Goal: Task Accomplishment & Management: Manage account settings

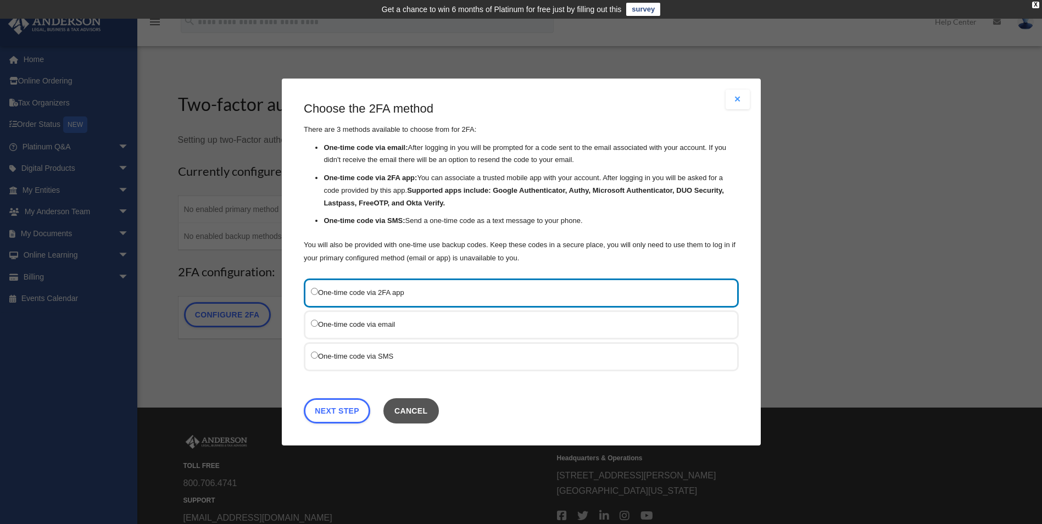
drag, startPoint x: 0, startPoint y: 0, endPoint x: 414, endPoint y: 409, distance: 582.0
click at [414, 409] on button "Cancel" at bounding box center [410, 410] width 55 height 25
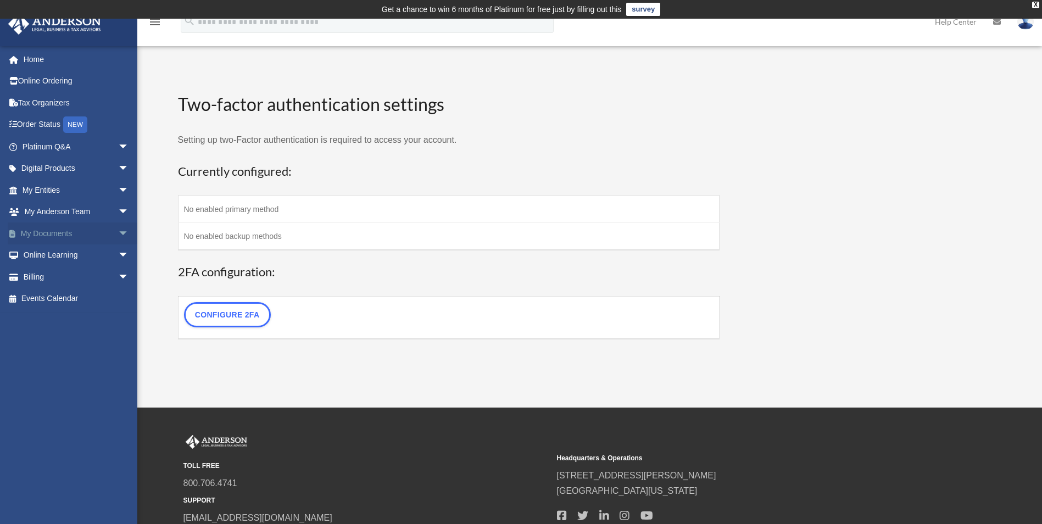
click at [73, 231] on link "My Documents arrow_drop_down" at bounding box center [77, 234] width 138 height 22
click at [118, 235] on span "arrow_drop_down" at bounding box center [129, 234] width 22 height 23
click at [75, 298] on link "Forms Library" at bounding box center [80, 299] width 130 height 22
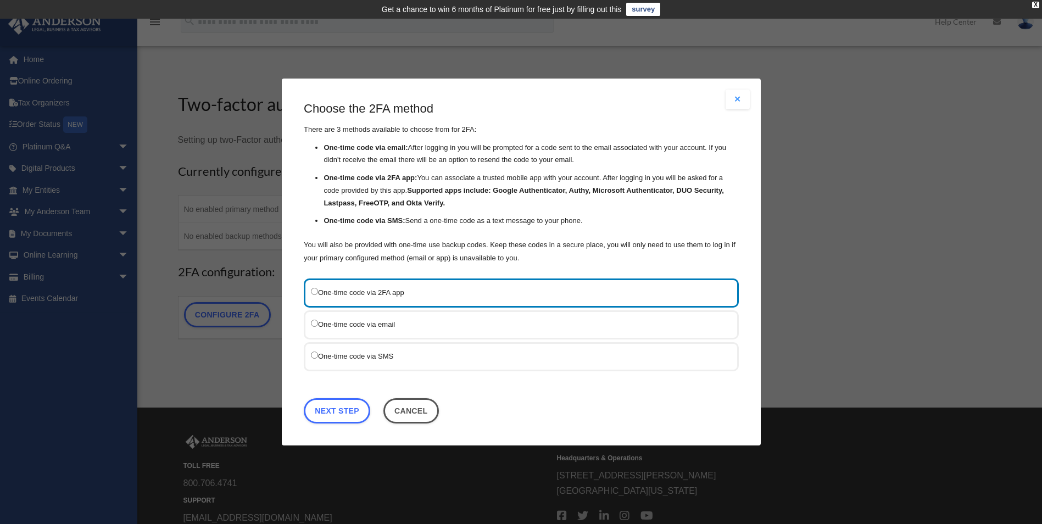
click at [736, 95] on button "Close modal" at bounding box center [738, 100] width 24 height 20
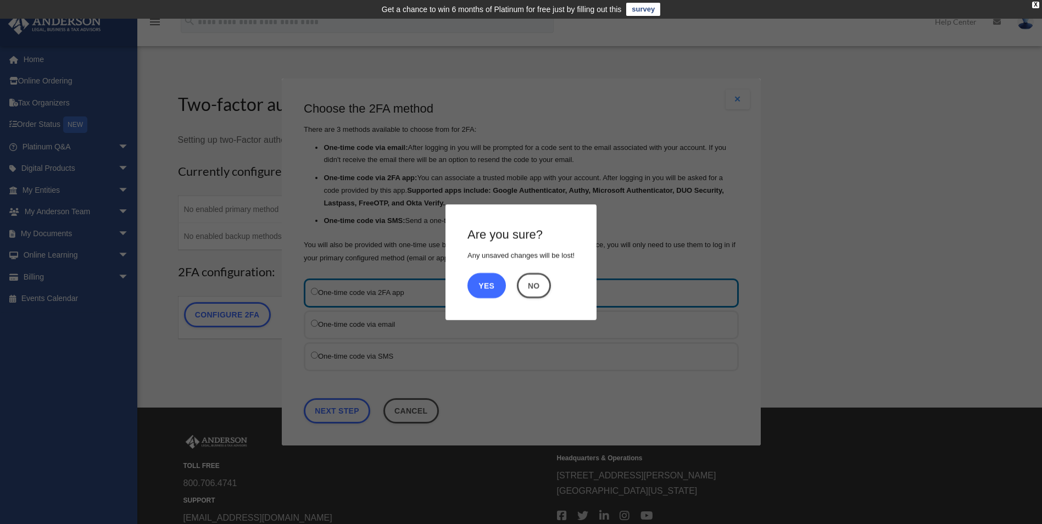
click at [484, 278] on button "Yes" at bounding box center [487, 285] width 38 height 25
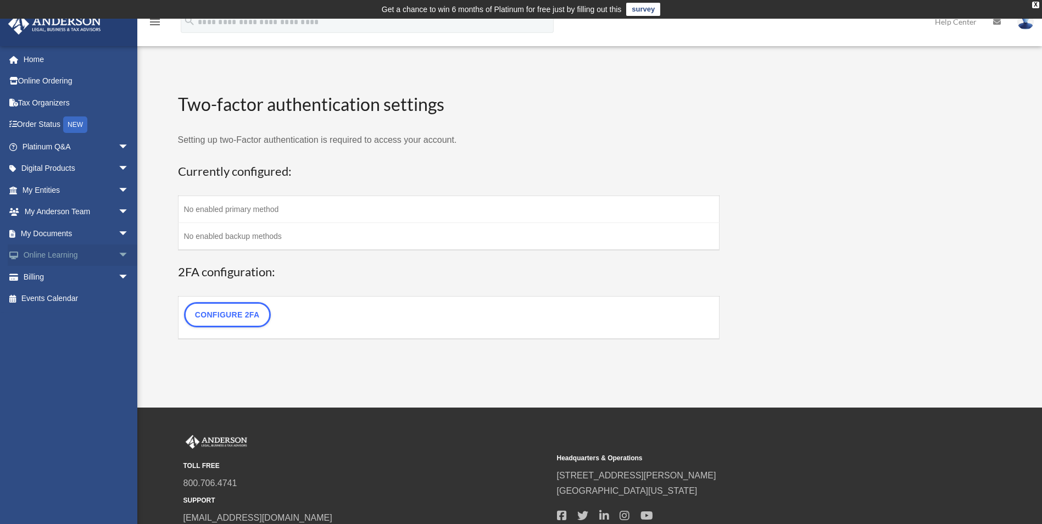
click at [118, 255] on span "arrow_drop_down" at bounding box center [129, 255] width 22 height 23
click at [118, 231] on span "arrow_drop_down" at bounding box center [129, 234] width 22 height 23
click at [76, 299] on link "Forms Library" at bounding box center [80, 299] width 130 height 22
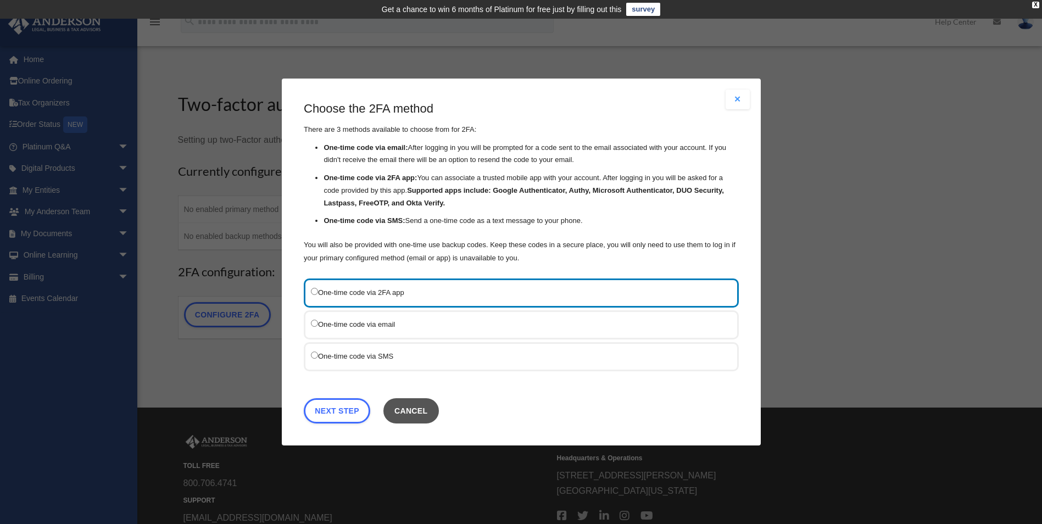
click at [427, 409] on button "Cancel" at bounding box center [410, 410] width 55 height 25
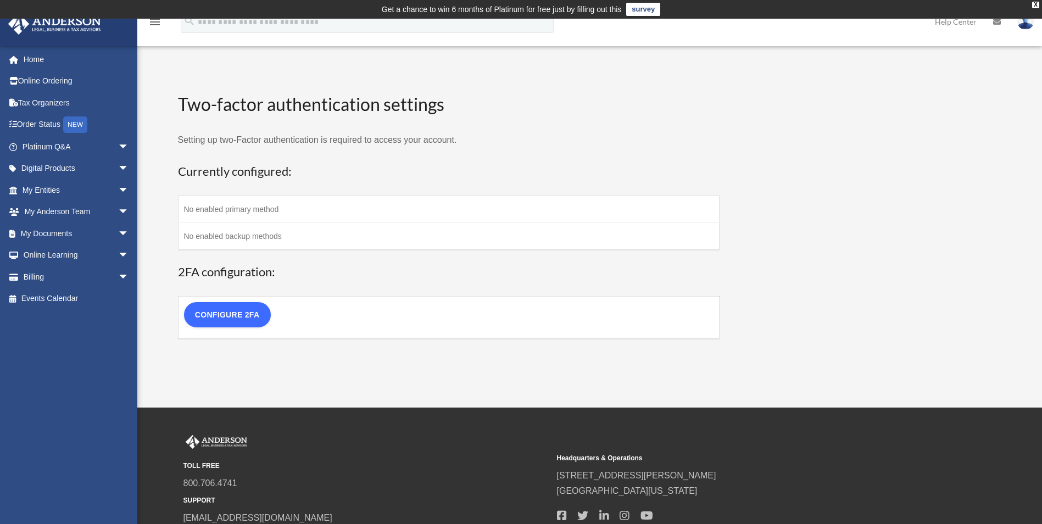
click at [255, 318] on link "Configure 2FA" at bounding box center [227, 314] width 87 height 25
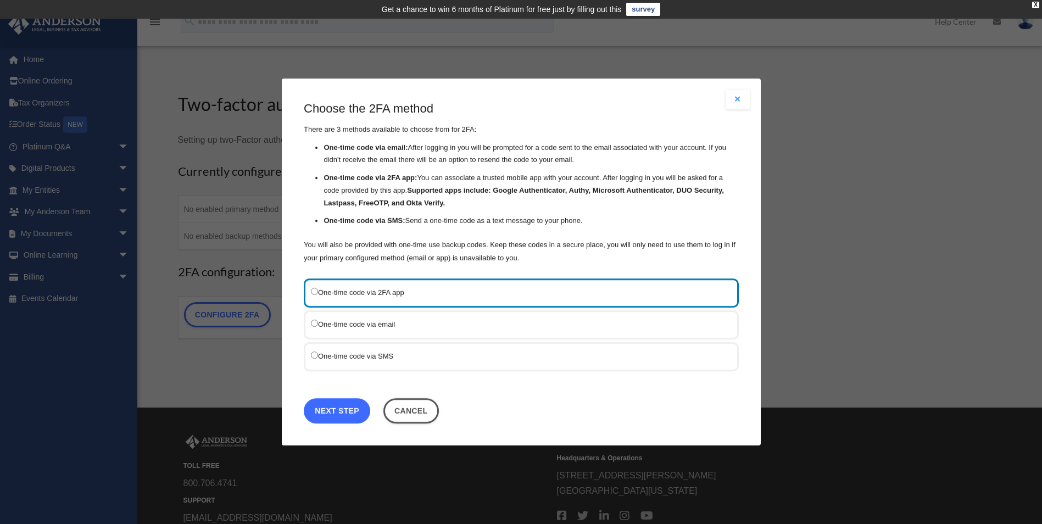
click at [334, 411] on link "Next Step" at bounding box center [337, 410] width 66 height 25
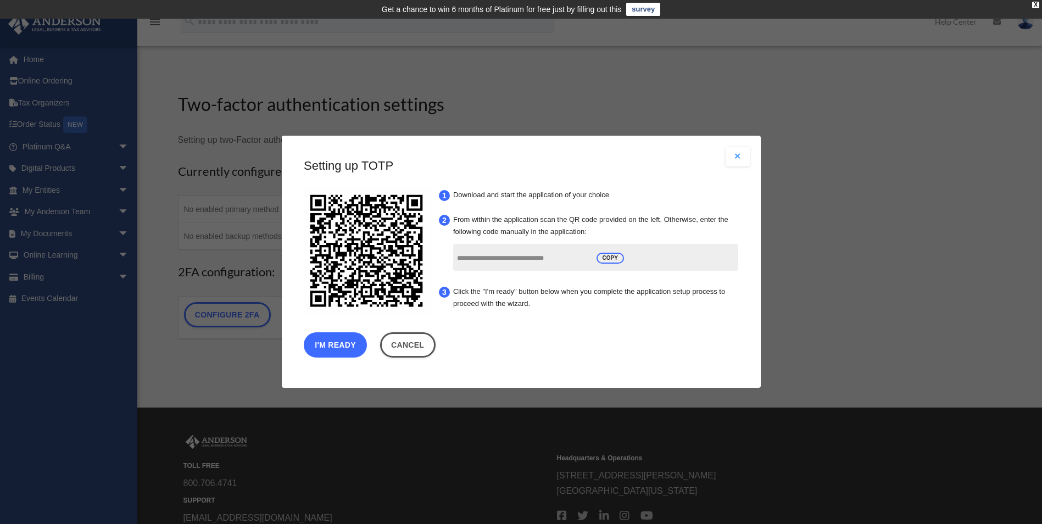
click at [342, 350] on button "I'm Ready" at bounding box center [335, 345] width 63 height 25
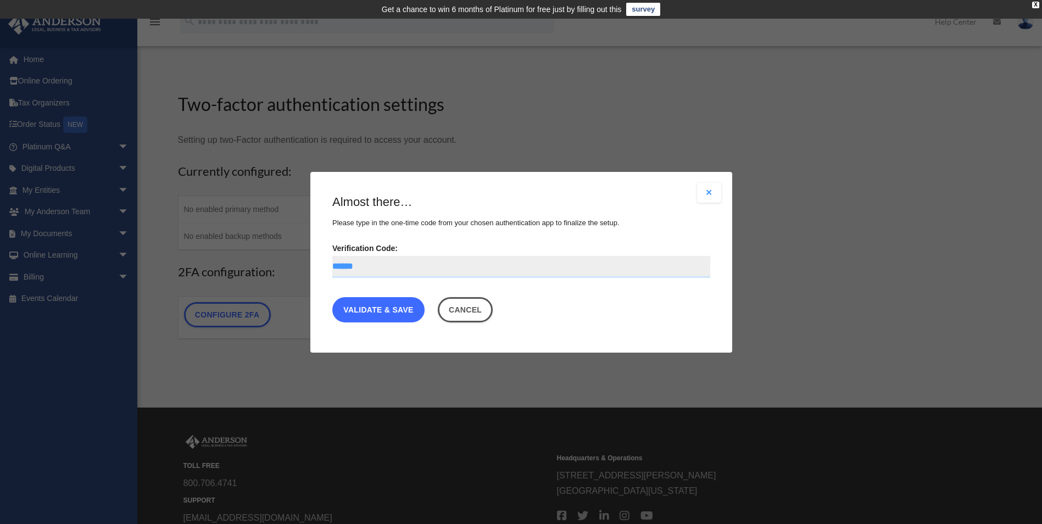
drag, startPoint x: 362, startPoint y: 313, endPoint x: 350, endPoint y: 319, distance: 13.8
click at [362, 313] on link "Validate & Save" at bounding box center [378, 309] width 92 height 25
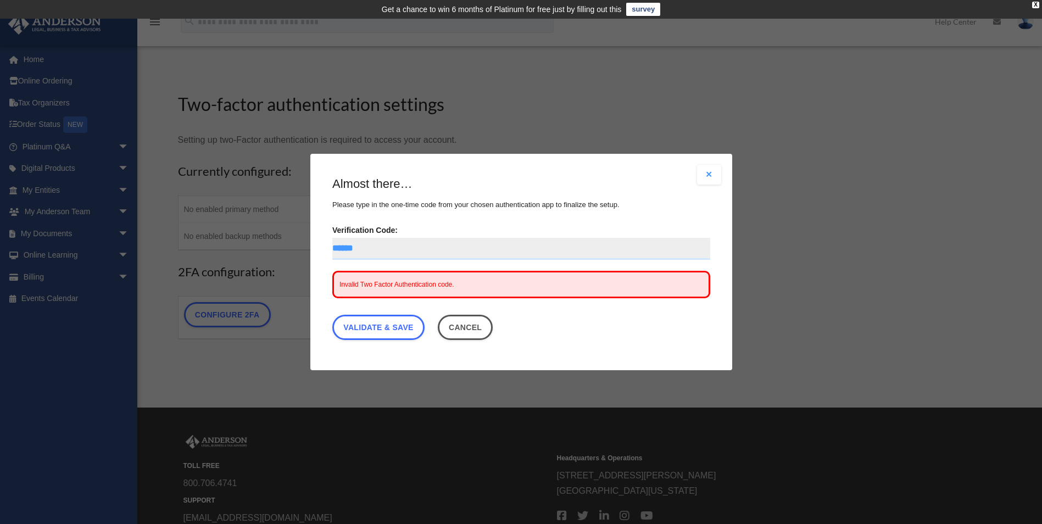
drag, startPoint x: 398, startPoint y: 252, endPoint x: 231, endPoint y: 236, distance: 168.3
click at [231, 236] on div "Are you sure? Any unsaved changes will be lost! Yes No Choose the 2FA method Th…" at bounding box center [521, 262] width 1042 height 524
type input "******"
click at [373, 336] on link "Validate & Save" at bounding box center [378, 327] width 92 height 25
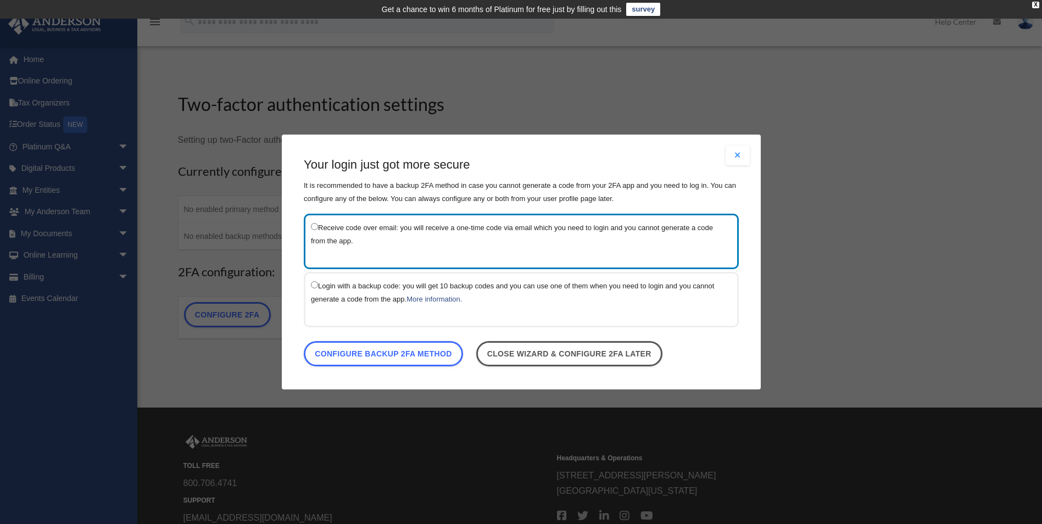
click at [371, 292] on label "Login with a backup code: you will get 10 backup codes and you can use one of t…" at bounding box center [516, 292] width 410 height 27
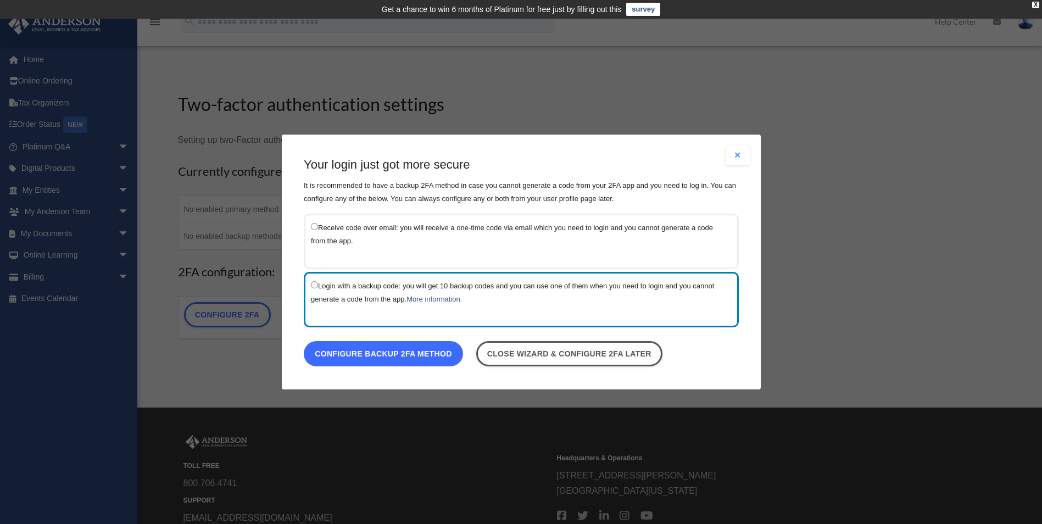
click at [431, 359] on link "Configure backup 2FA method" at bounding box center [383, 353] width 159 height 25
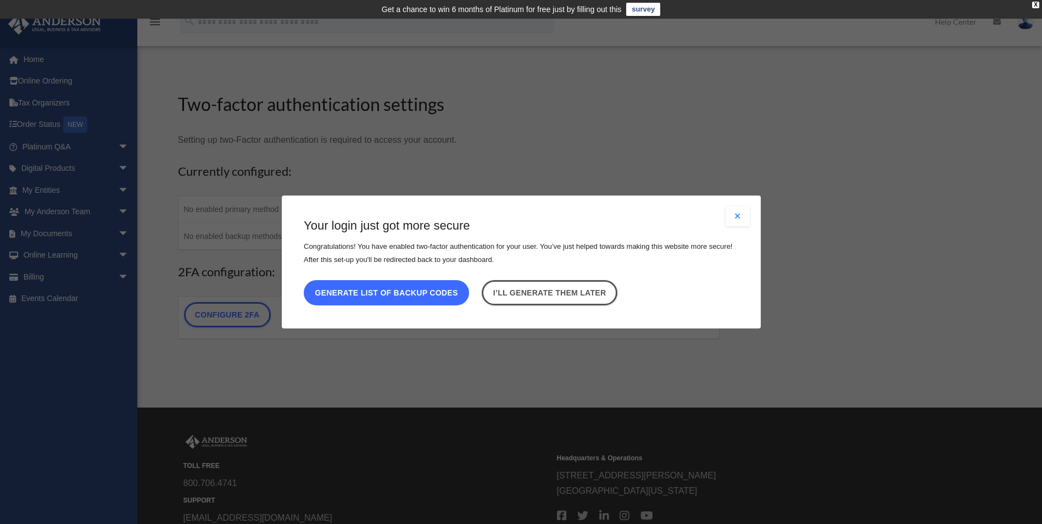
click at [458, 283] on button "Generate list of backup codes" at bounding box center [386, 292] width 165 height 25
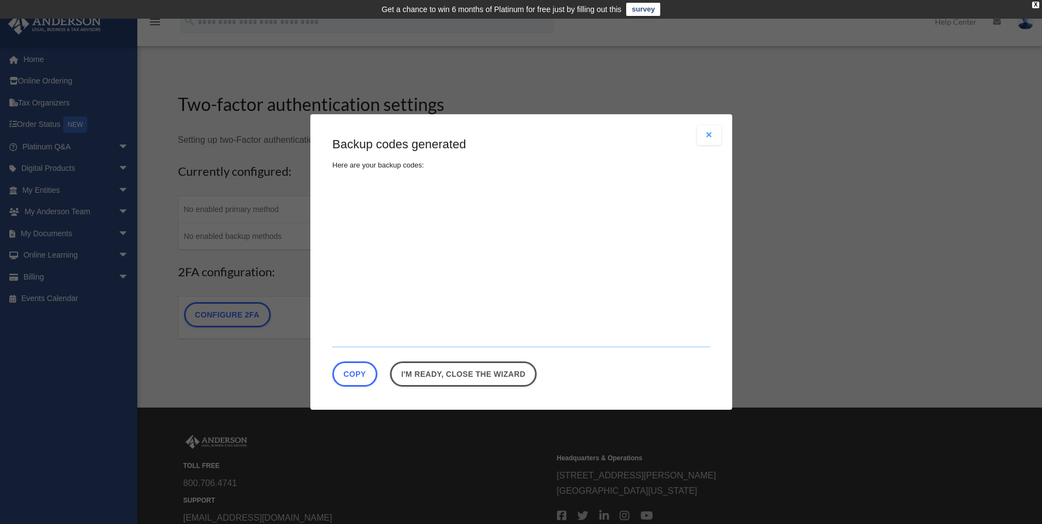
type textarea "**********"
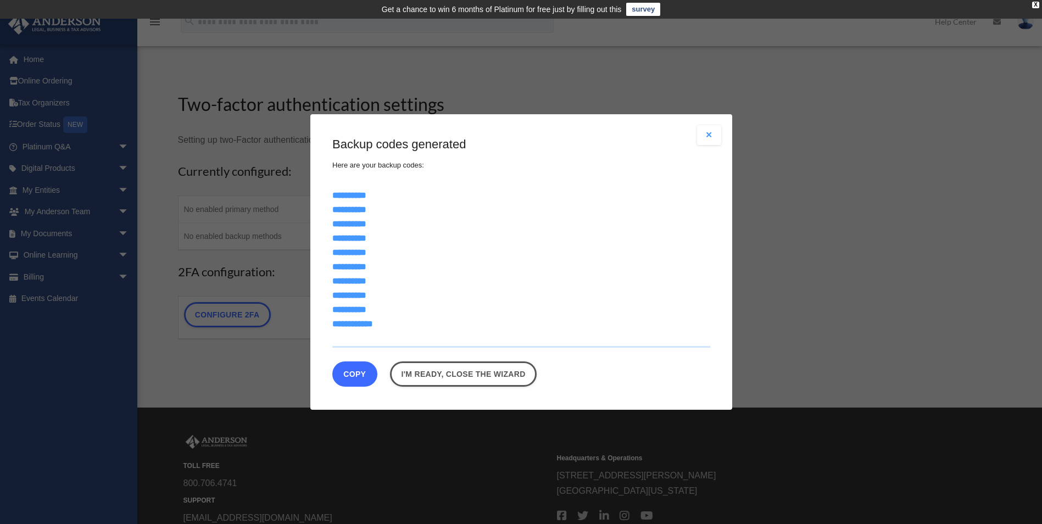
click at [347, 376] on button "Copy" at bounding box center [354, 374] width 45 height 25
click at [364, 374] on button "Copy" at bounding box center [354, 374] width 45 height 25
drag, startPoint x: 382, startPoint y: 315, endPoint x: 330, endPoint y: 191, distance: 134.9
click at [330, 191] on div "Are you sure? Any unsaved changes will be lost! Yes No Choose the 2FA method Th…" at bounding box center [521, 262] width 422 height 296
drag, startPoint x: 330, startPoint y: 191, endPoint x: 355, endPoint y: 198, distance: 26.8
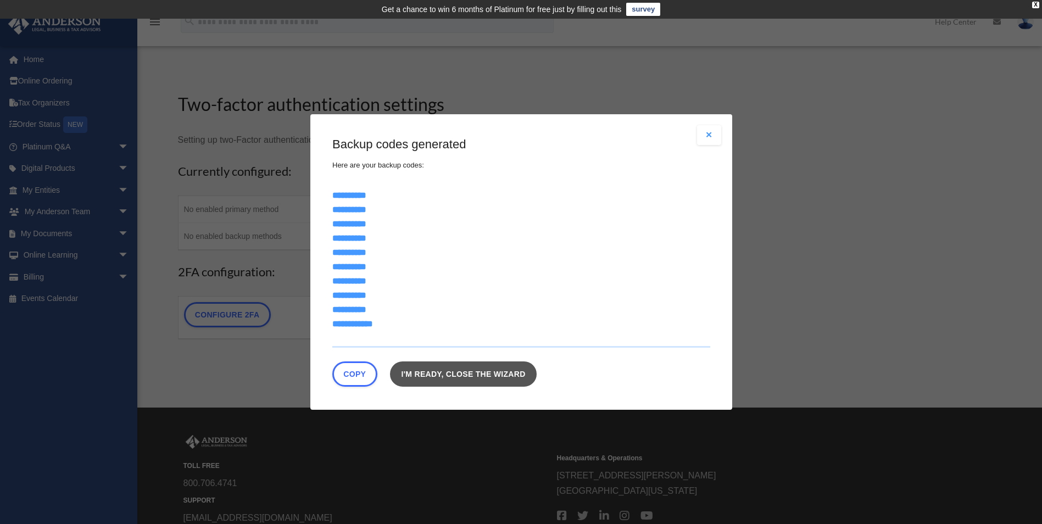
click at [516, 368] on link "I'm ready, close the wizard" at bounding box center [463, 374] width 147 height 25
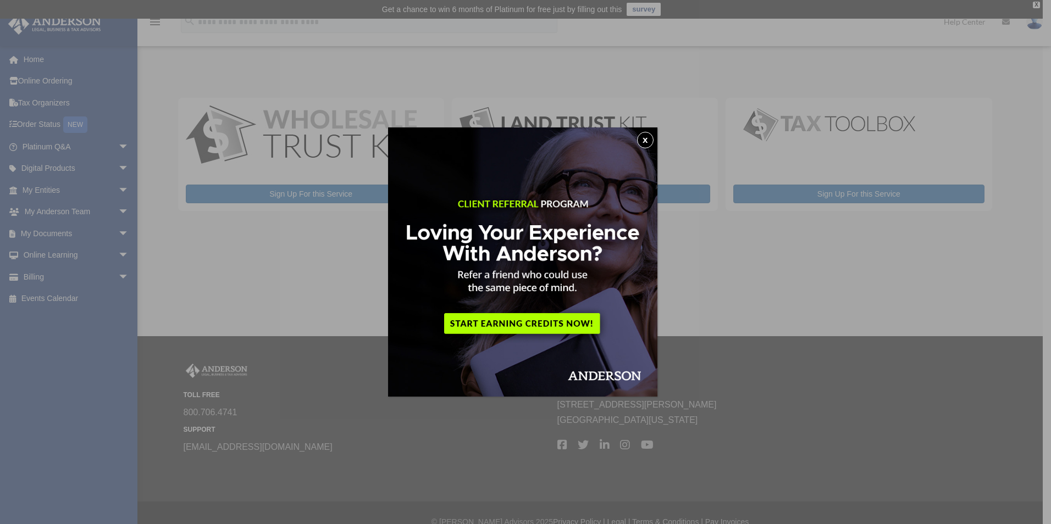
click at [644, 138] on button "x" at bounding box center [645, 140] width 16 height 16
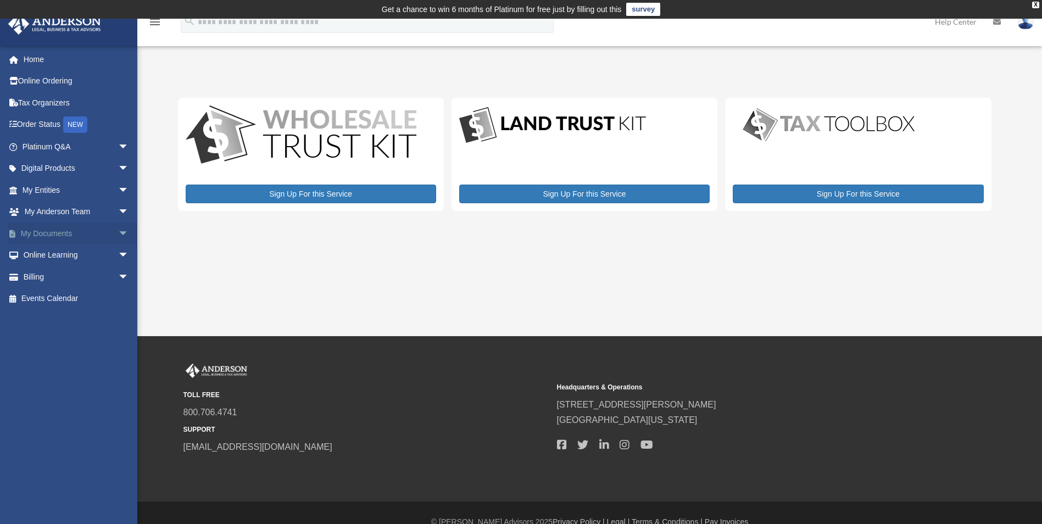
click at [118, 234] on span "arrow_drop_down" at bounding box center [129, 234] width 22 height 23
click at [73, 297] on link "Forms Library" at bounding box center [80, 299] width 130 height 22
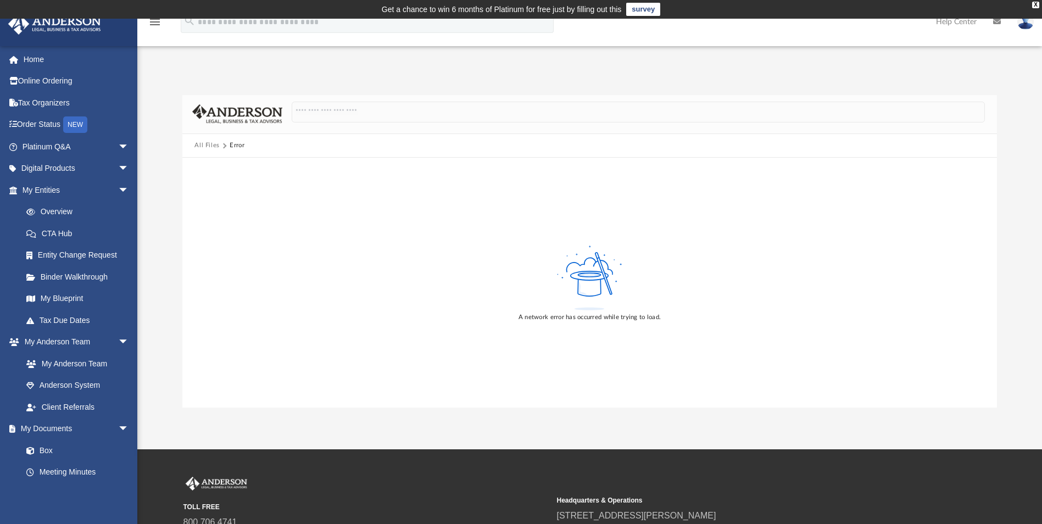
click at [1025, 23] on img at bounding box center [1026, 22] width 16 height 16
click at [832, 98] on link "Logout" at bounding box center [861, 96] width 110 height 23
